Goal: Complete application form: Complete application form

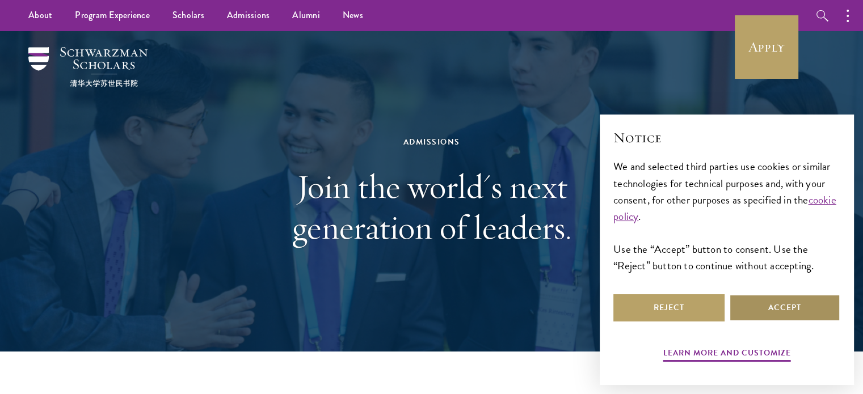
click at [776, 311] on button "Accept" at bounding box center [784, 307] width 111 height 27
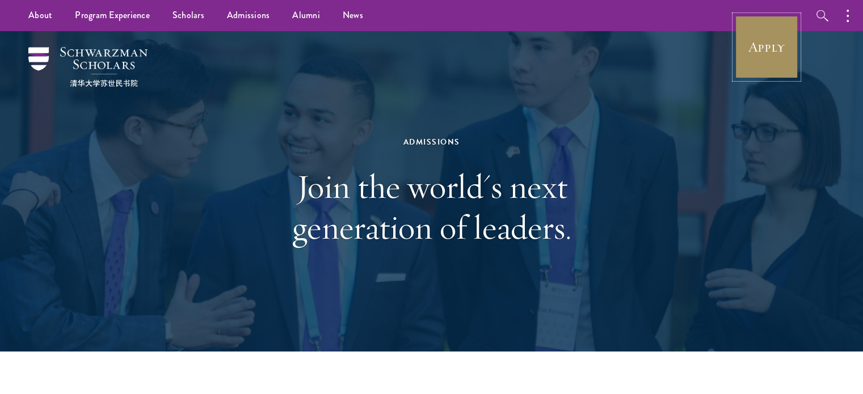
click at [768, 54] on link "Apply" at bounding box center [767, 47] width 64 height 64
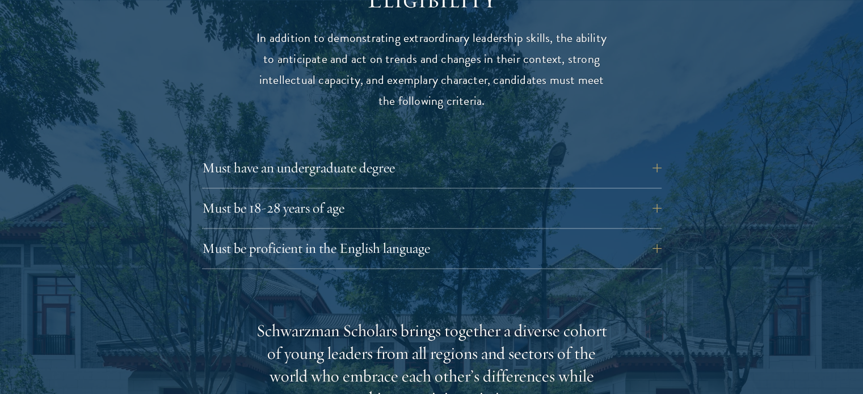
scroll to position [1561, 0]
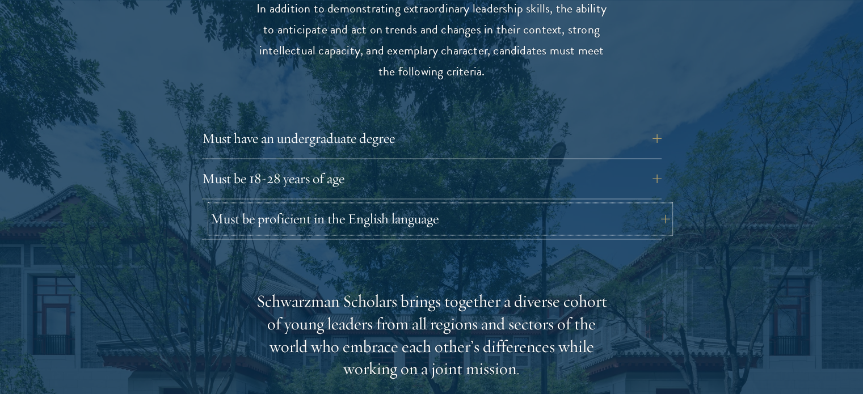
click at [654, 205] on button "Must be proficient in the English language" at bounding box center [440, 218] width 460 height 27
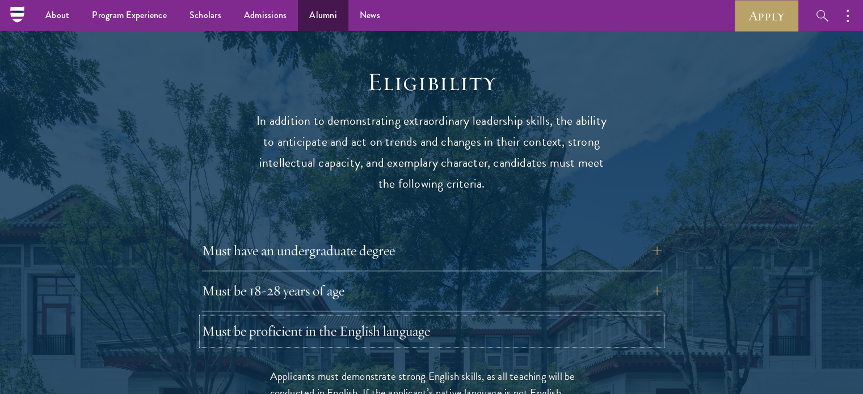
scroll to position [1423, 0]
